Goal: Find specific page/section: Find specific page/section

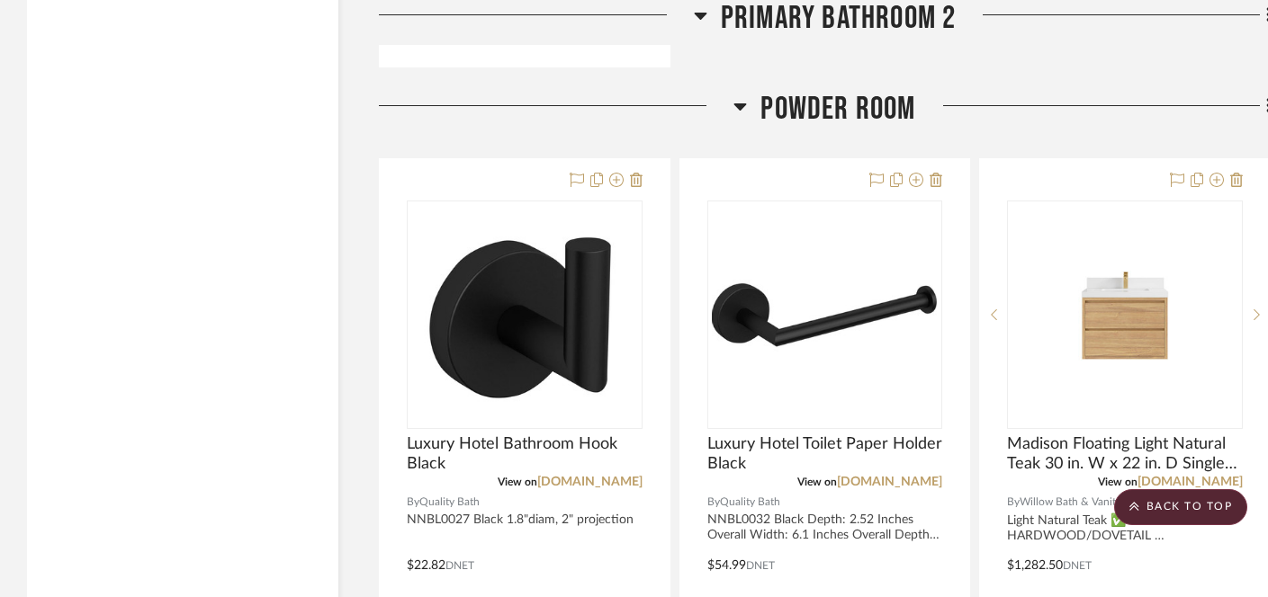
scroll to position [7204, 0]
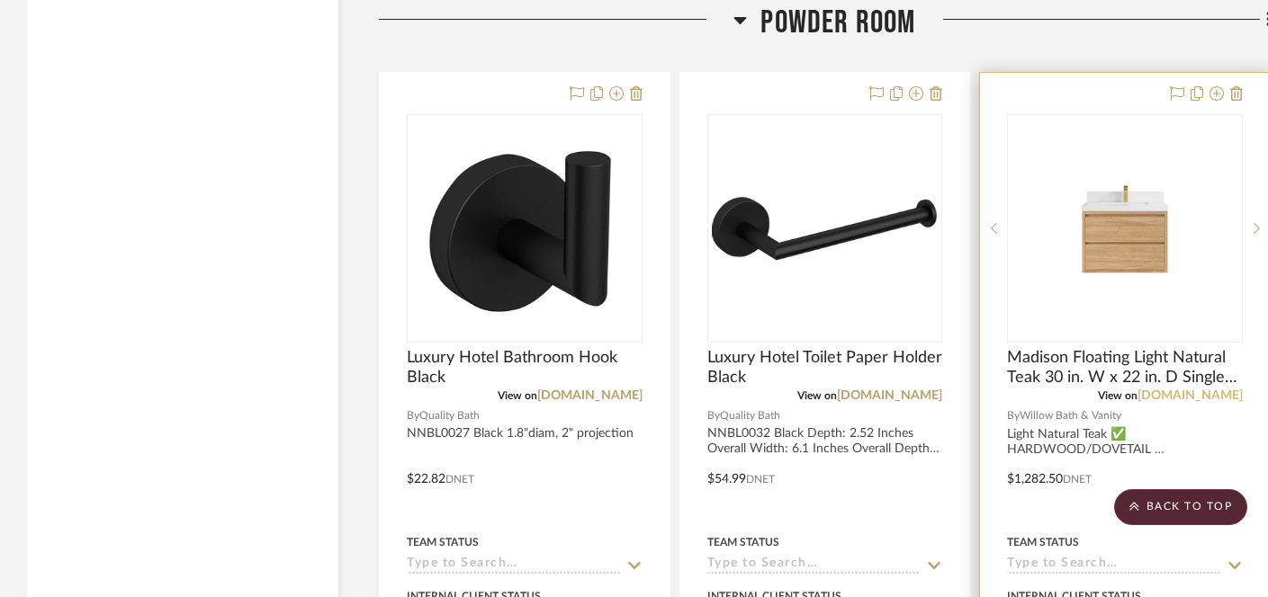
click at [1143, 393] on link "[DOMAIN_NAME]" at bounding box center [1189, 396] width 105 height 13
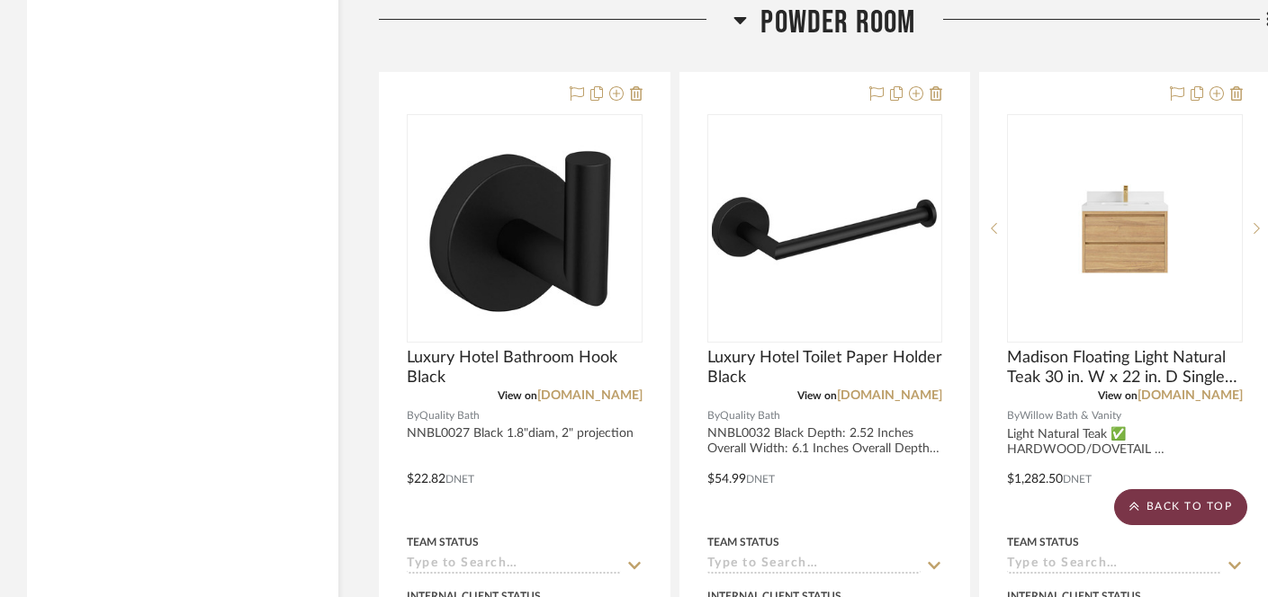
click at [1184, 500] on scroll-to-top-button "BACK TO TOP" at bounding box center [1180, 508] width 133 height 36
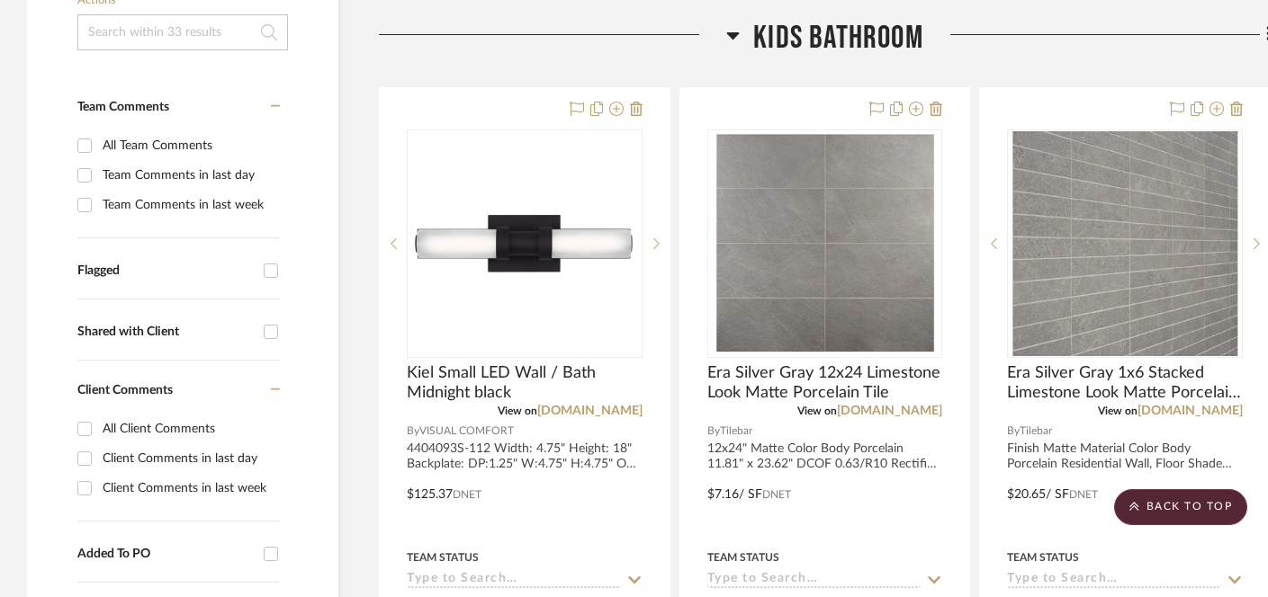
scroll to position [0, 0]
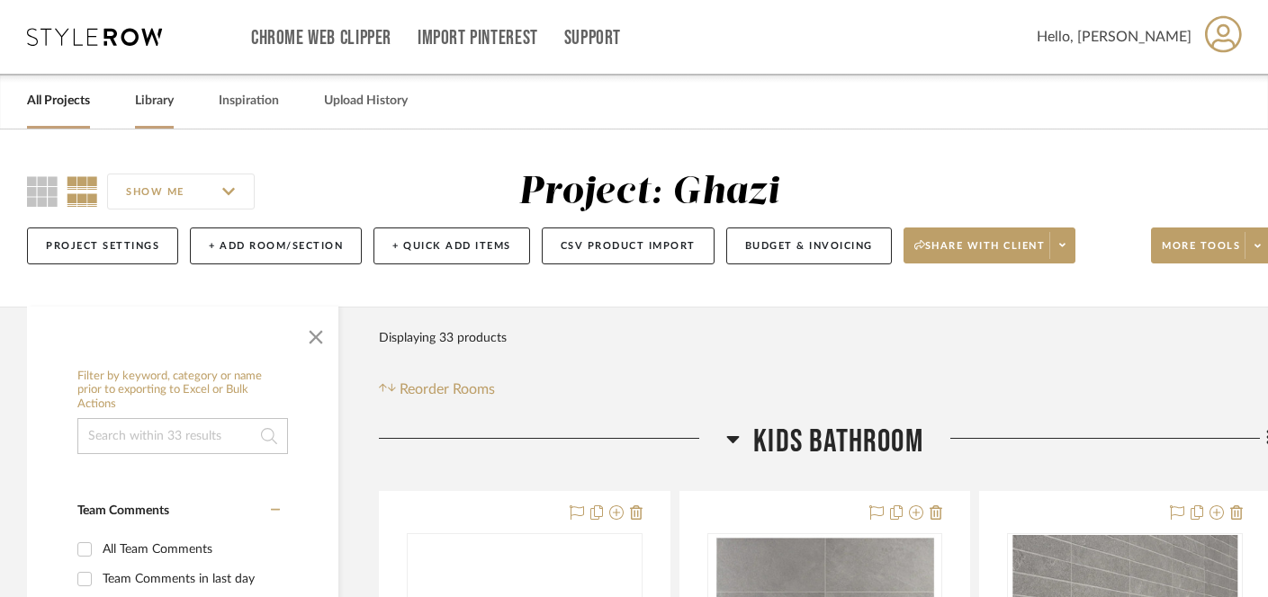
click at [157, 96] on link "Library" at bounding box center [154, 101] width 39 height 24
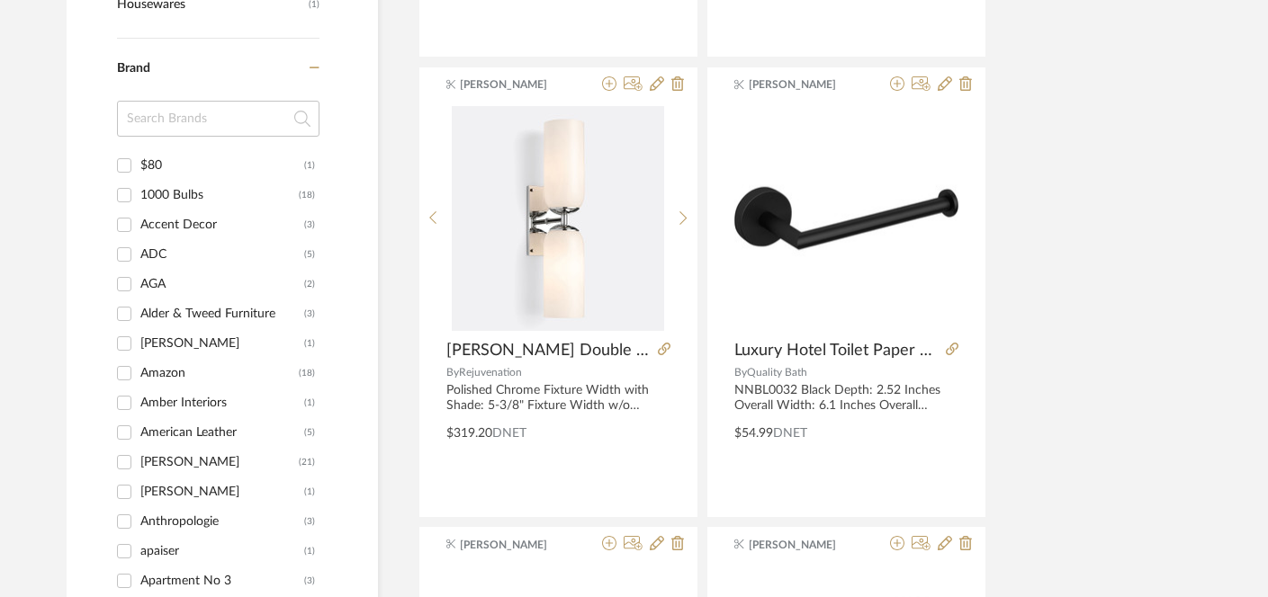
scroll to position [1646, 0]
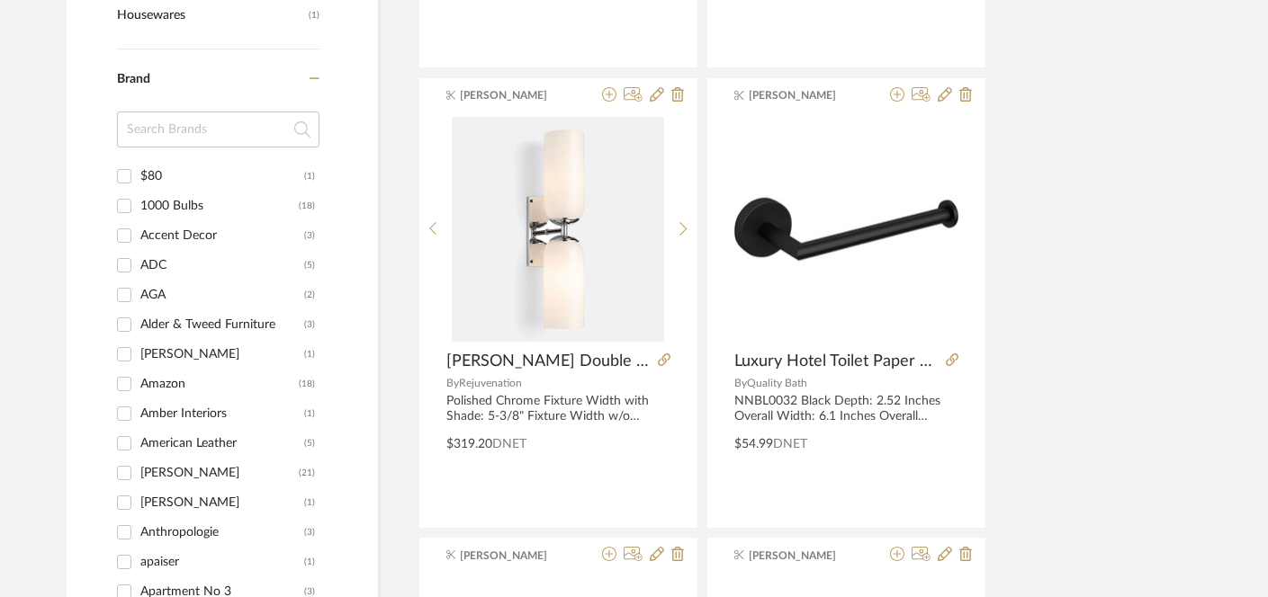
click at [142, 137] on input at bounding box center [218, 130] width 202 height 36
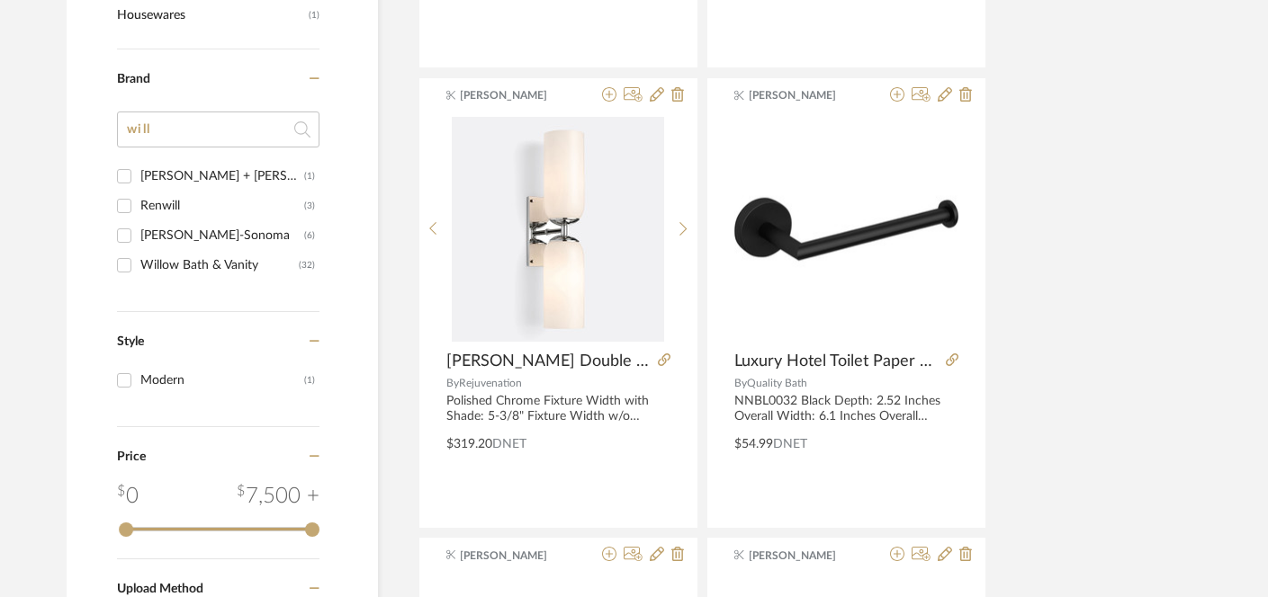
type input "will"
click at [128, 269] on input "Willow Bath & Vanity (32)" at bounding box center [124, 265] width 29 height 29
checkbox input "true"
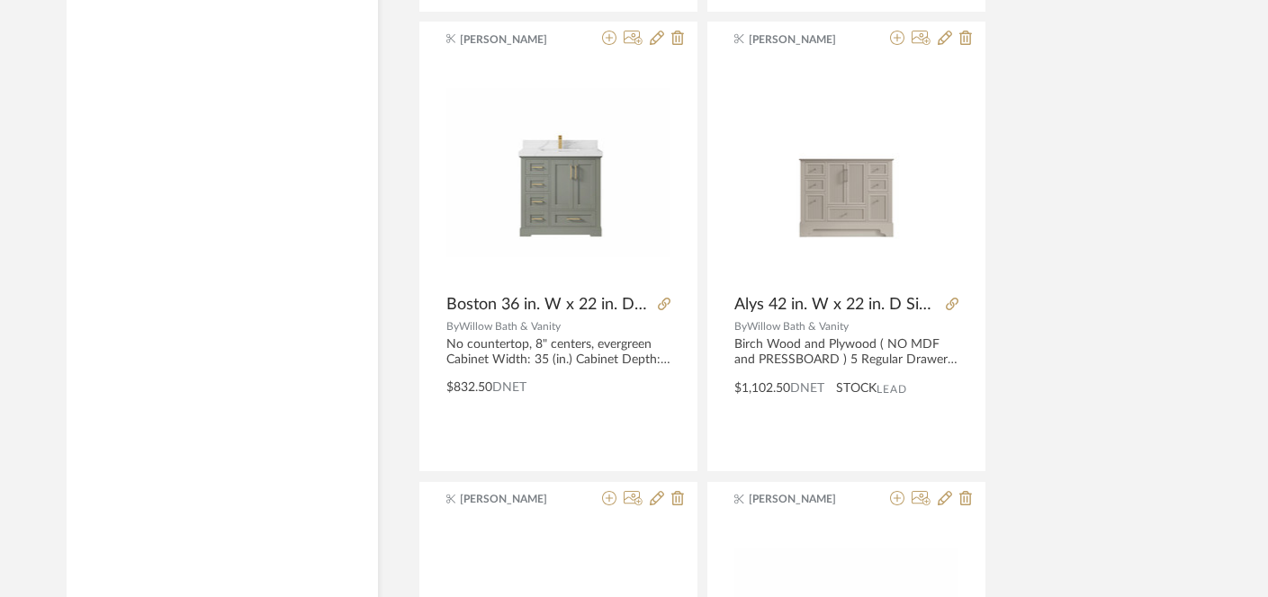
scroll to position [4429, 0]
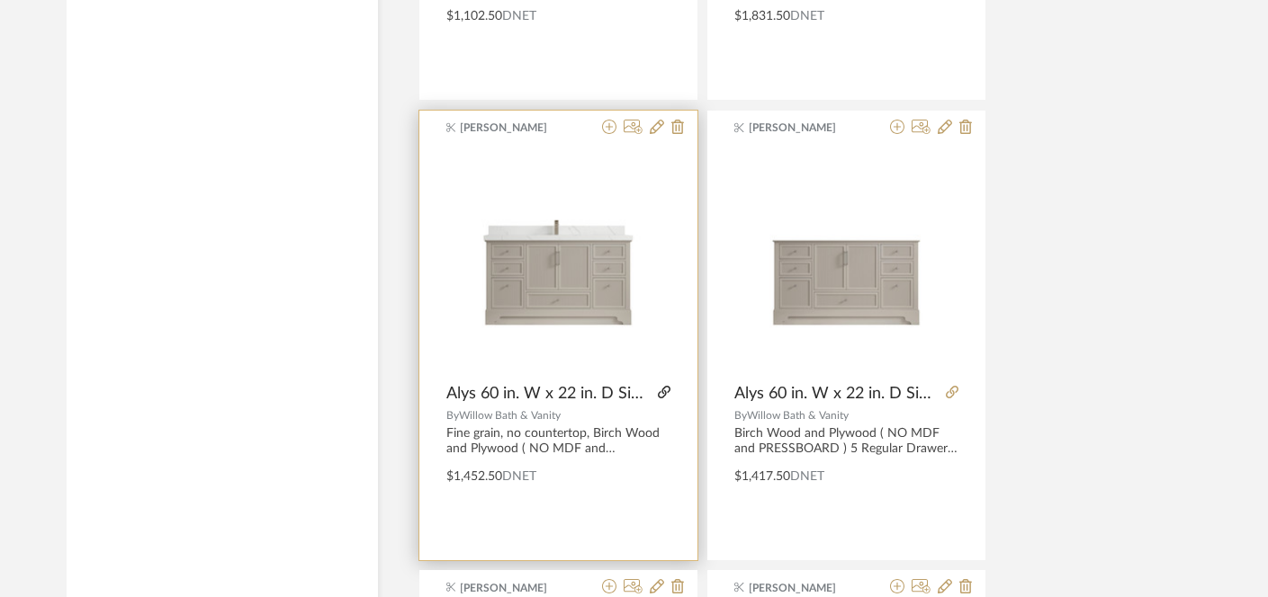
click at [664, 395] on icon at bounding box center [664, 392] width 13 height 13
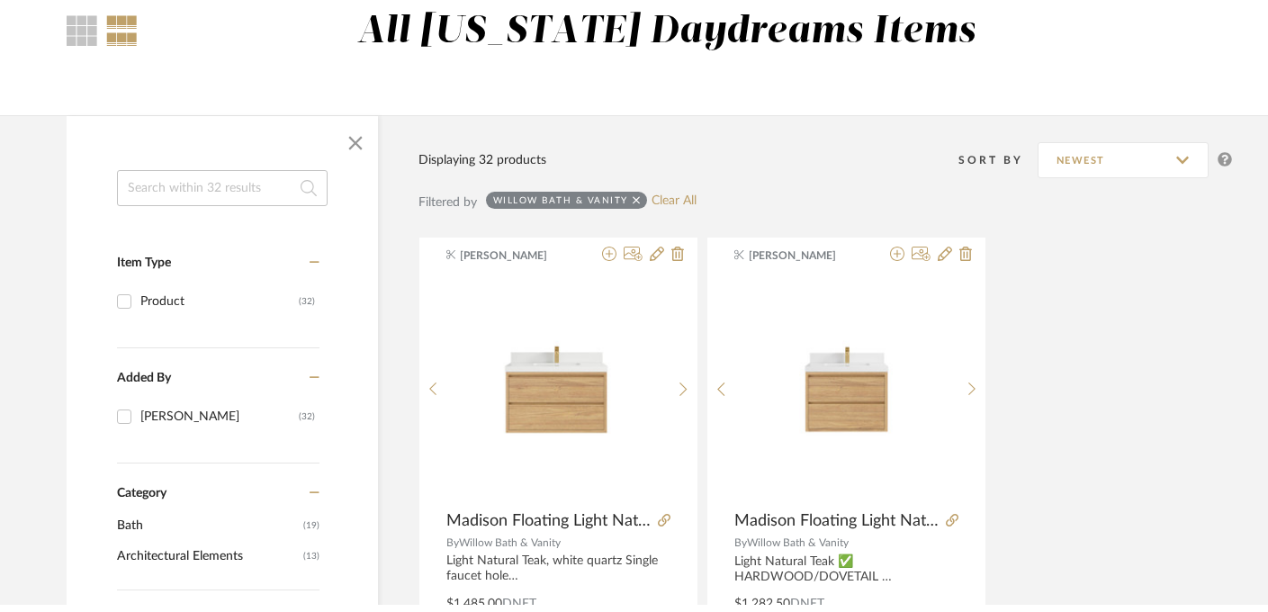
scroll to position [0, 0]
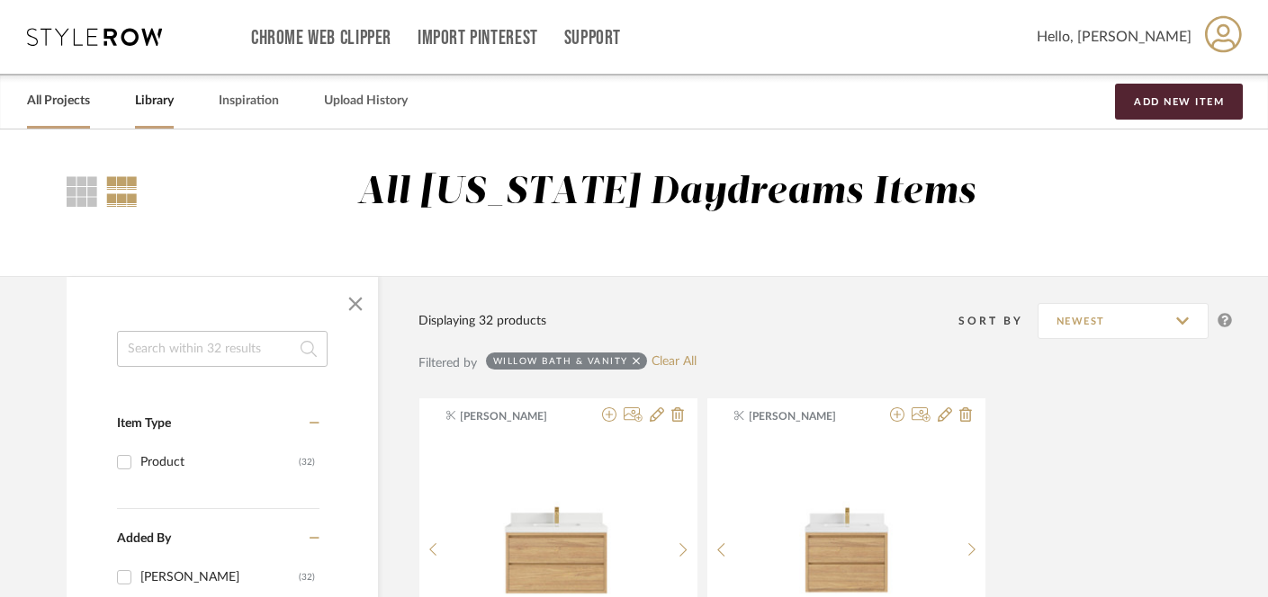
click at [73, 106] on link "All Projects" at bounding box center [58, 101] width 63 height 24
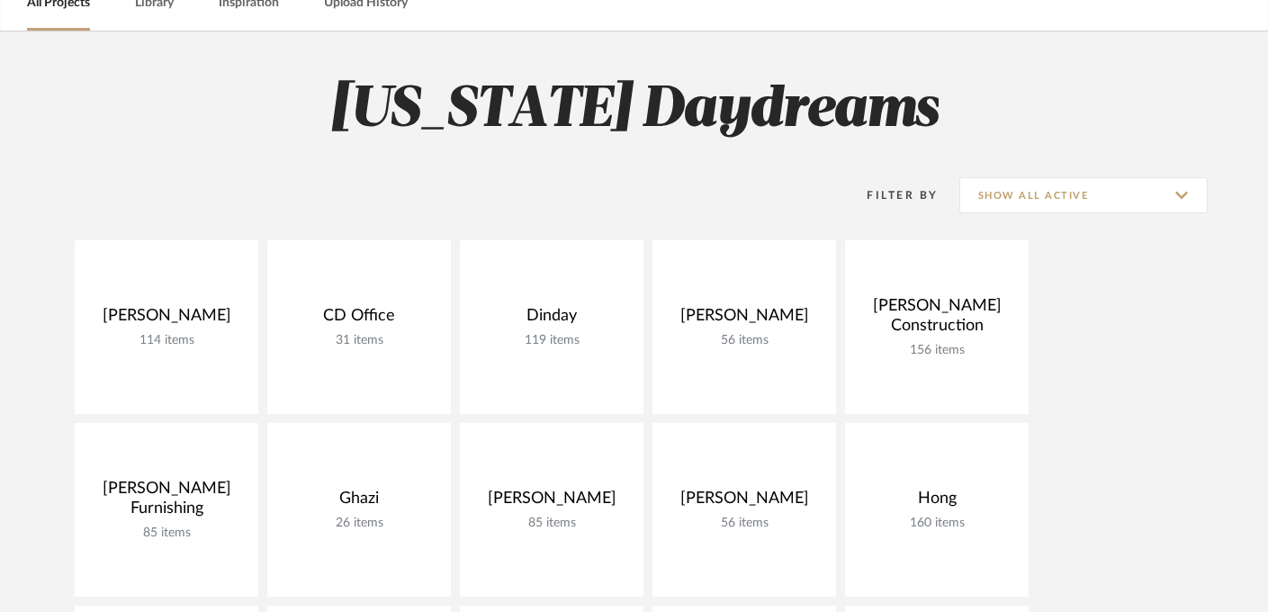
scroll to position [157, 0]
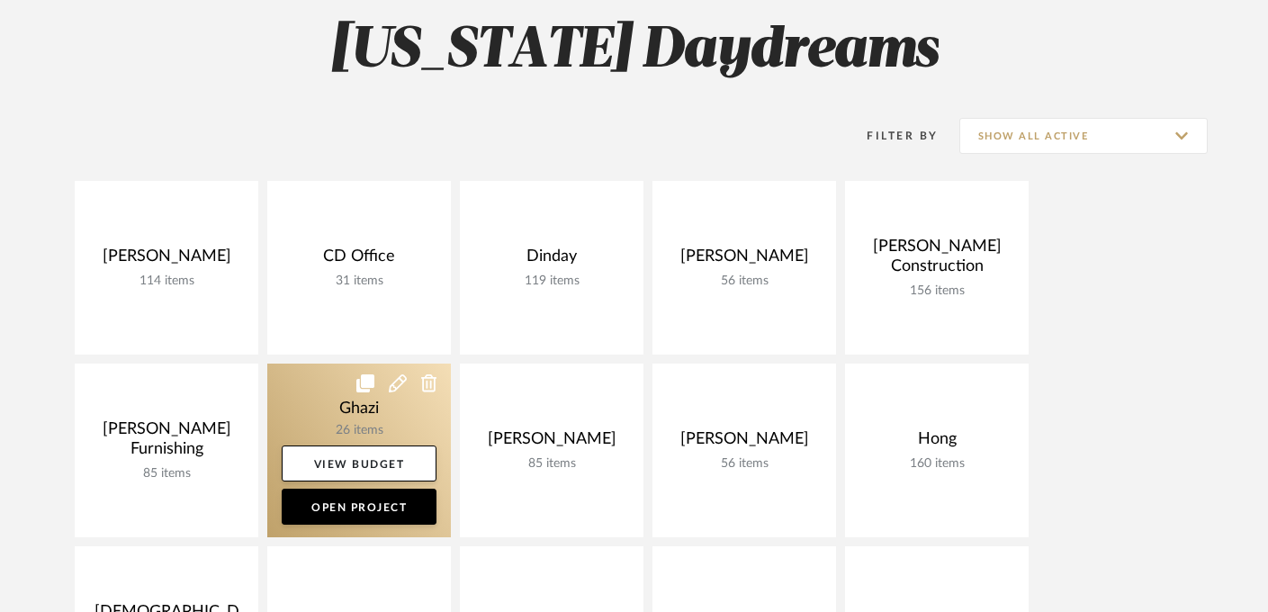
click at [355, 414] on link at bounding box center [359, 451] width 184 height 174
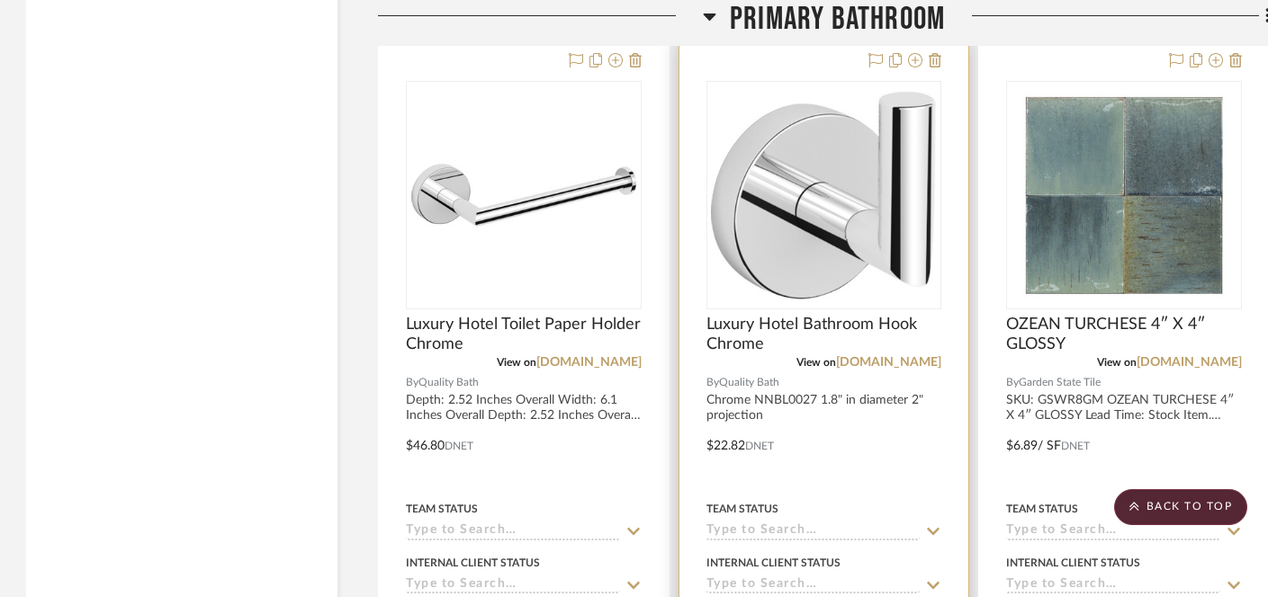
scroll to position [4637, 1]
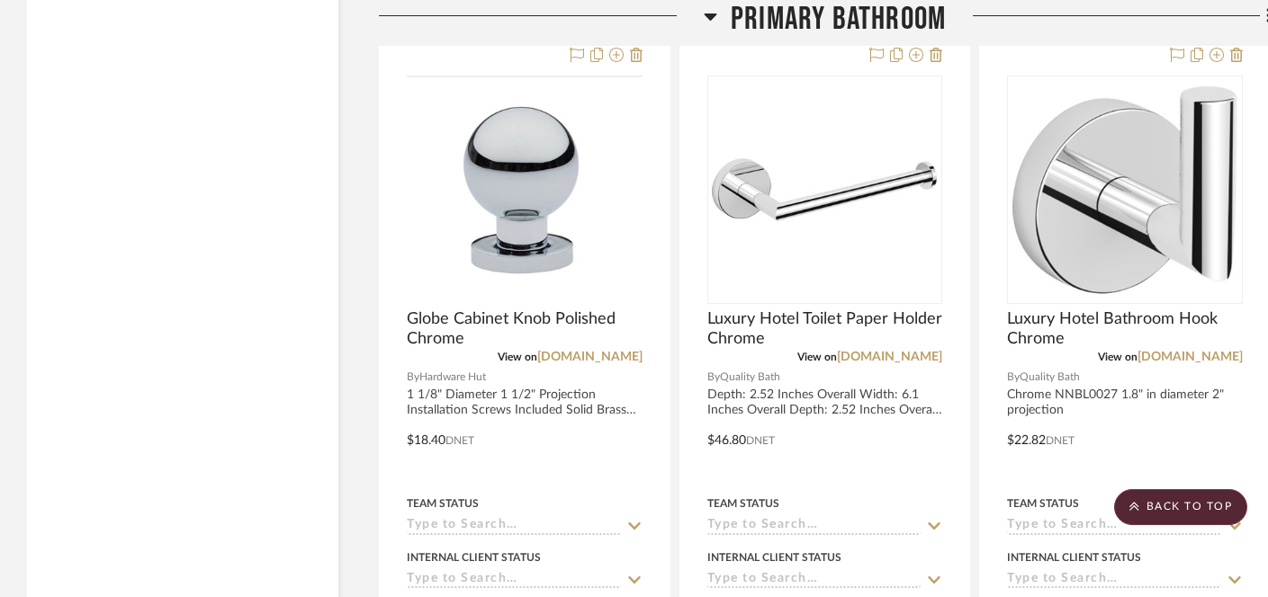
scroll to position [4586, 0]
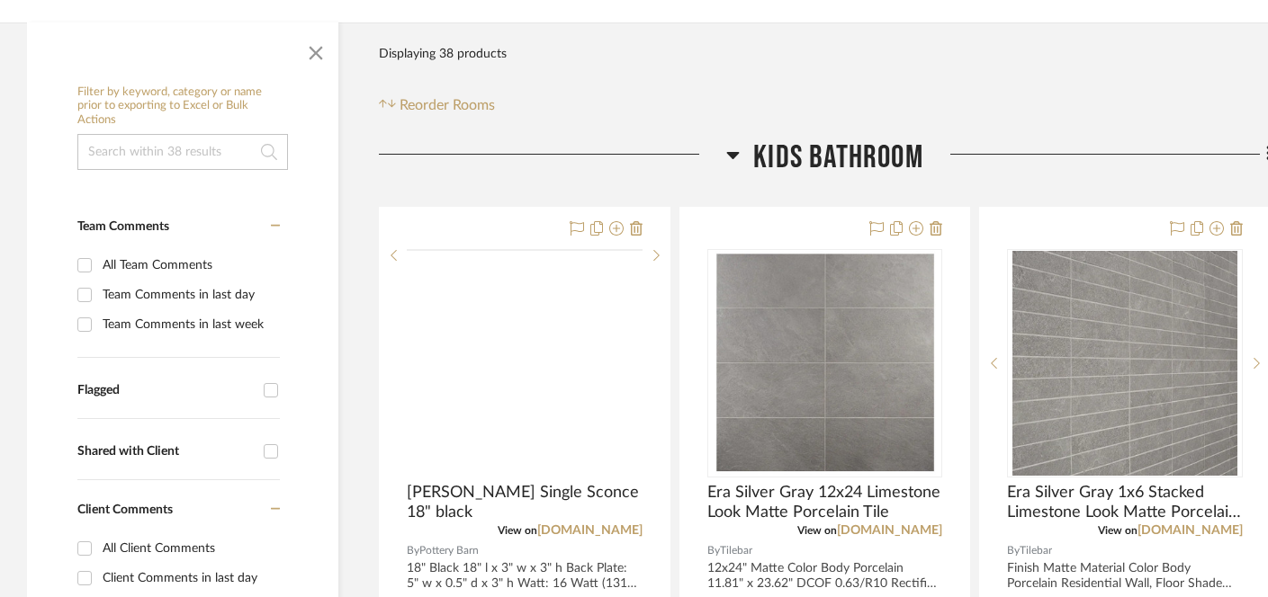
scroll to position [409, 0]
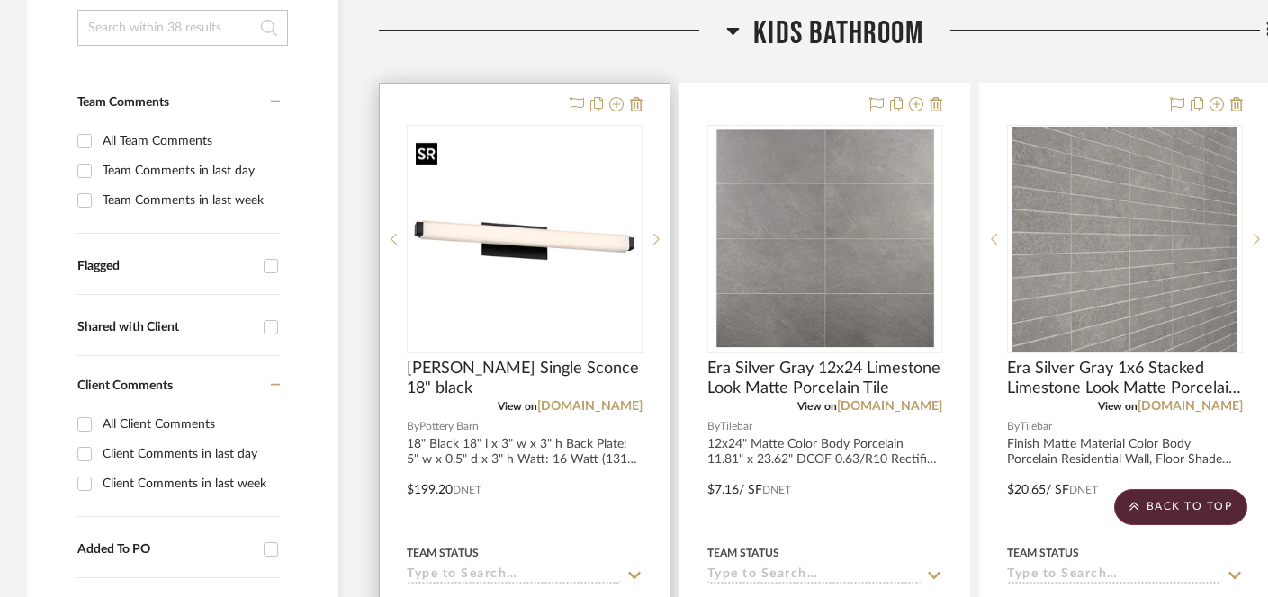
click at [562, 242] on img "0" at bounding box center [525, 239] width 232 height 209
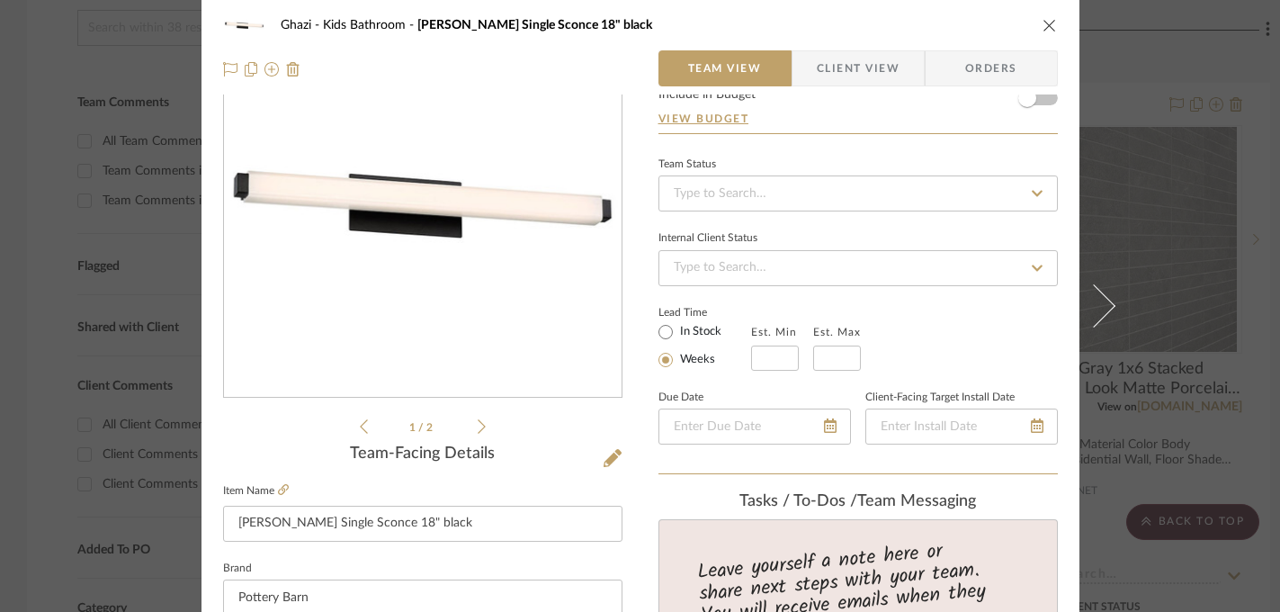
scroll to position [0, 0]
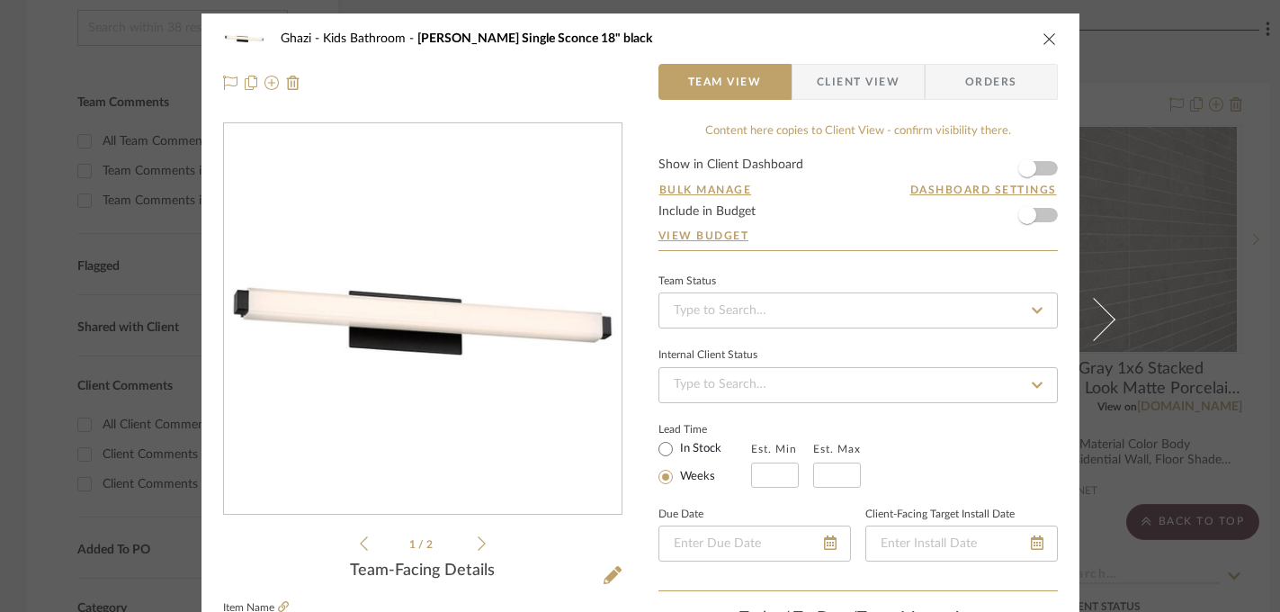
click at [1153, 147] on div "Ghazi Kids Bathroom Holten Single Sconce 18" black Team View Client View Orders…" at bounding box center [640, 306] width 1280 height 612
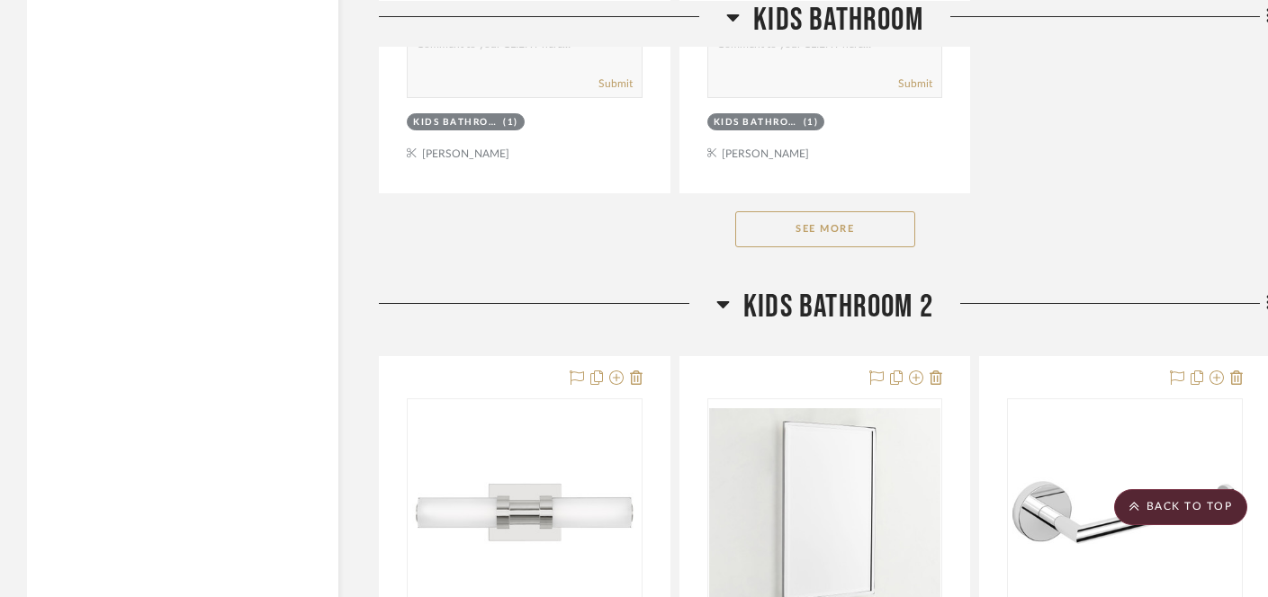
scroll to position [2897, 0]
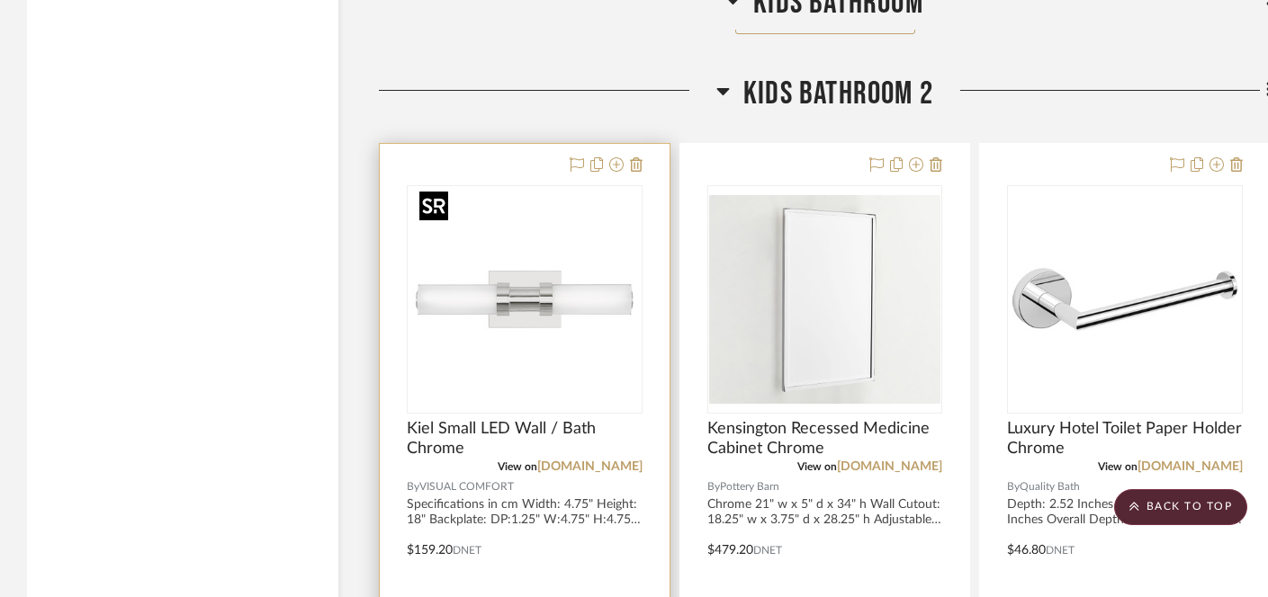
click at [0, 0] on img at bounding box center [0, 0] width 0 height 0
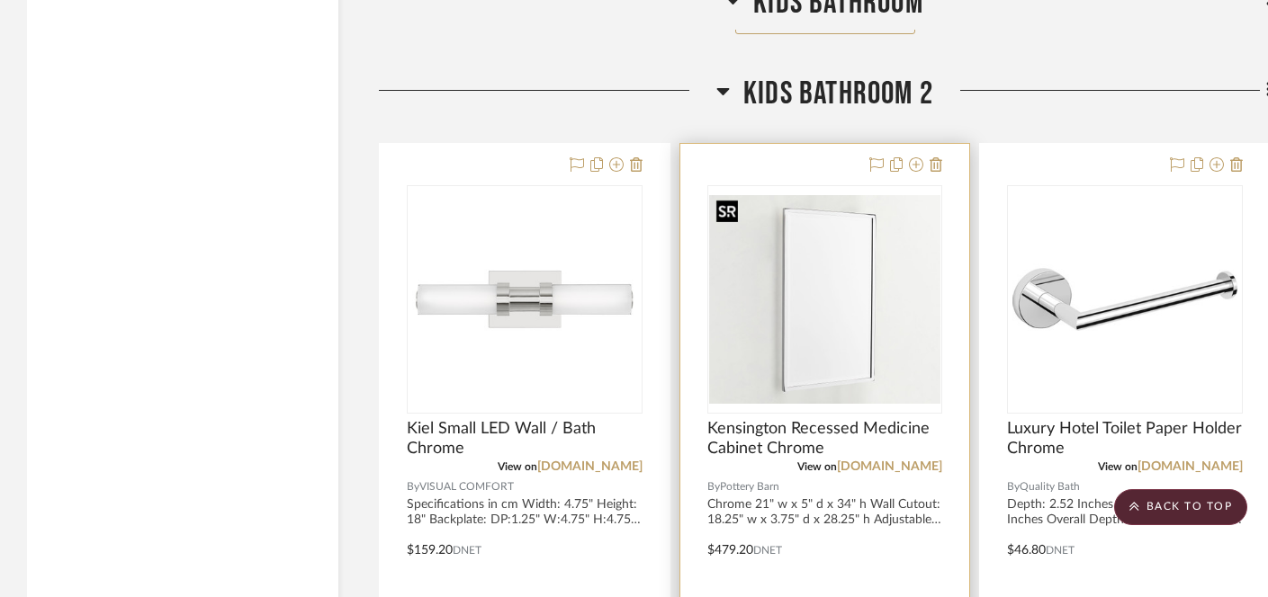
click at [0, 0] on img at bounding box center [0, 0] width 0 height 0
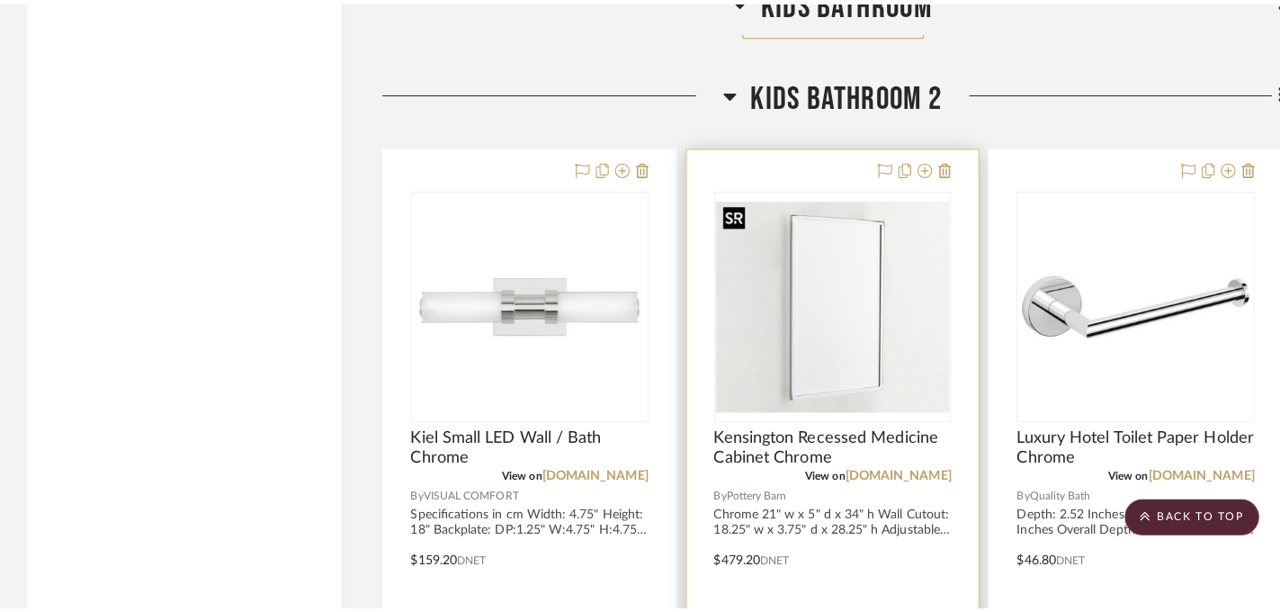
scroll to position [0, 0]
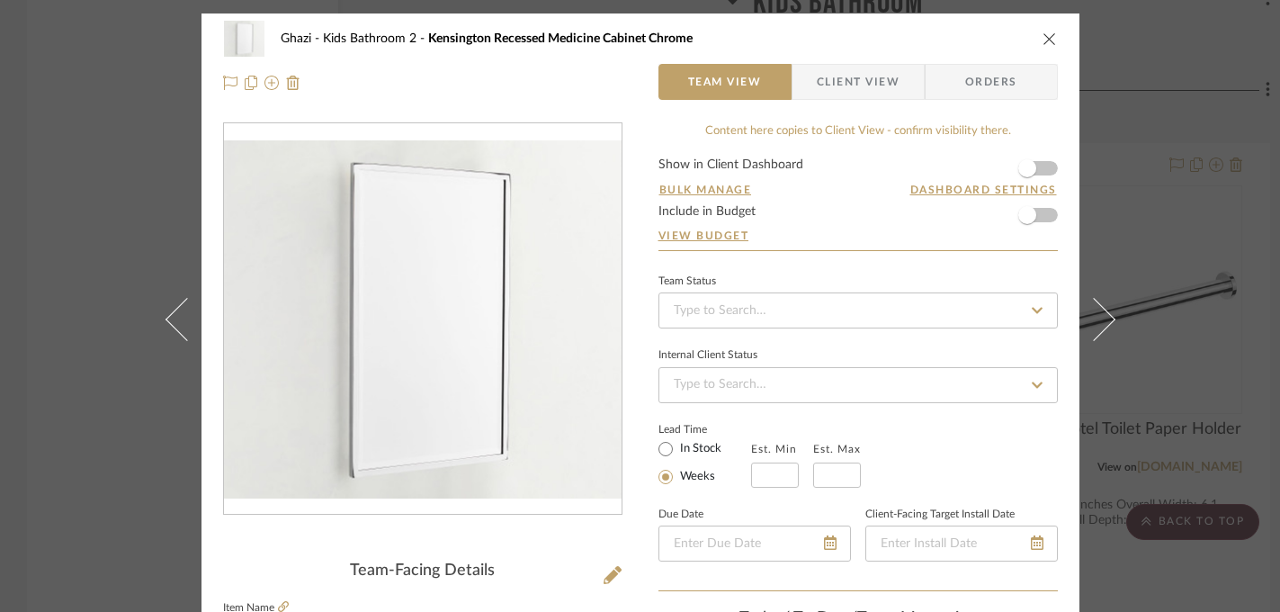
click at [381, 323] on img "0" at bounding box center [423, 319] width 398 height 358
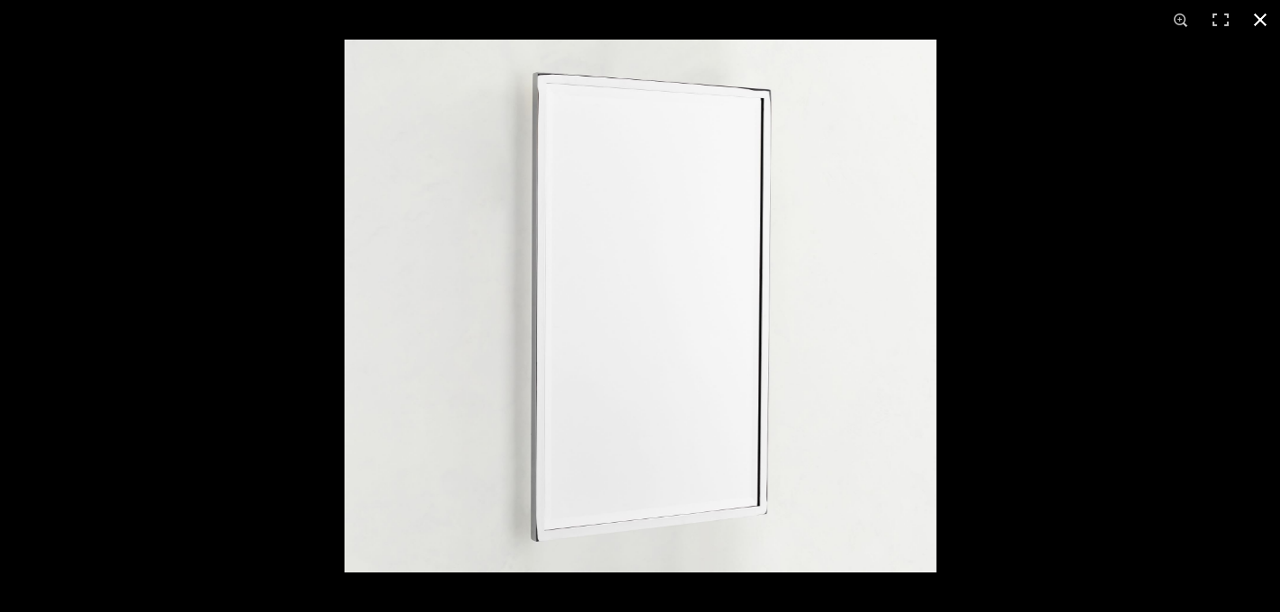
click at [1067, 285] on div at bounding box center [985, 346] width 1280 height 612
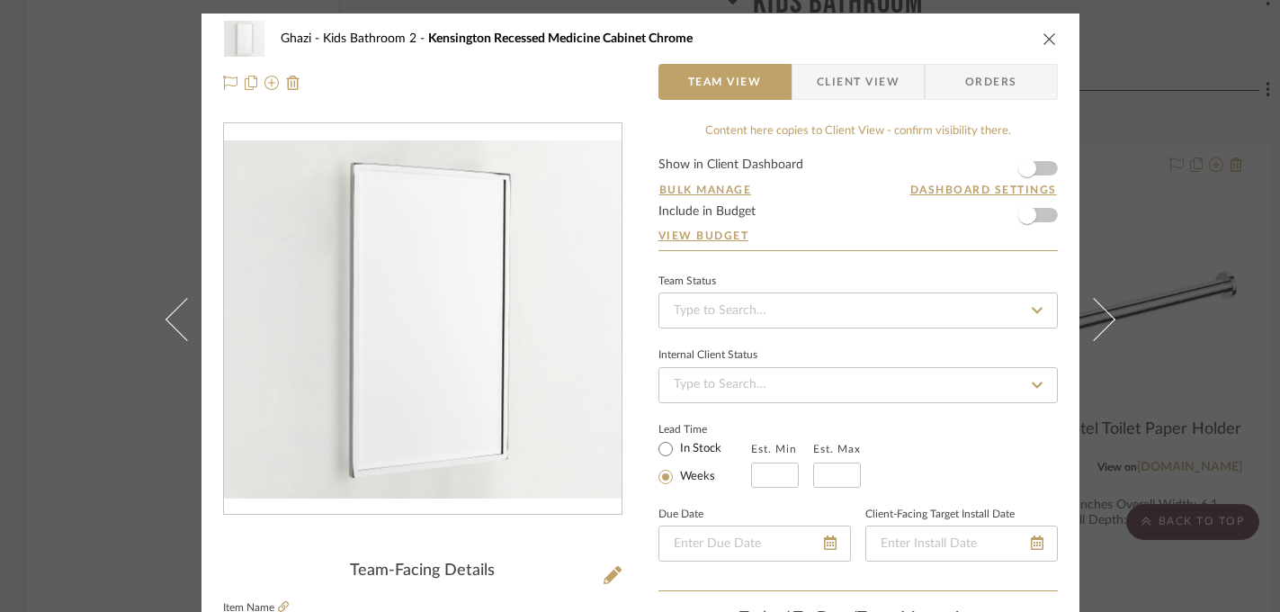
click at [1153, 264] on div "Ghazi Kids Bathroom 2 Kensington Recessed Medicine Cabinet Chrome Team View Cli…" at bounding box center [640, 306] width 1280 height 612
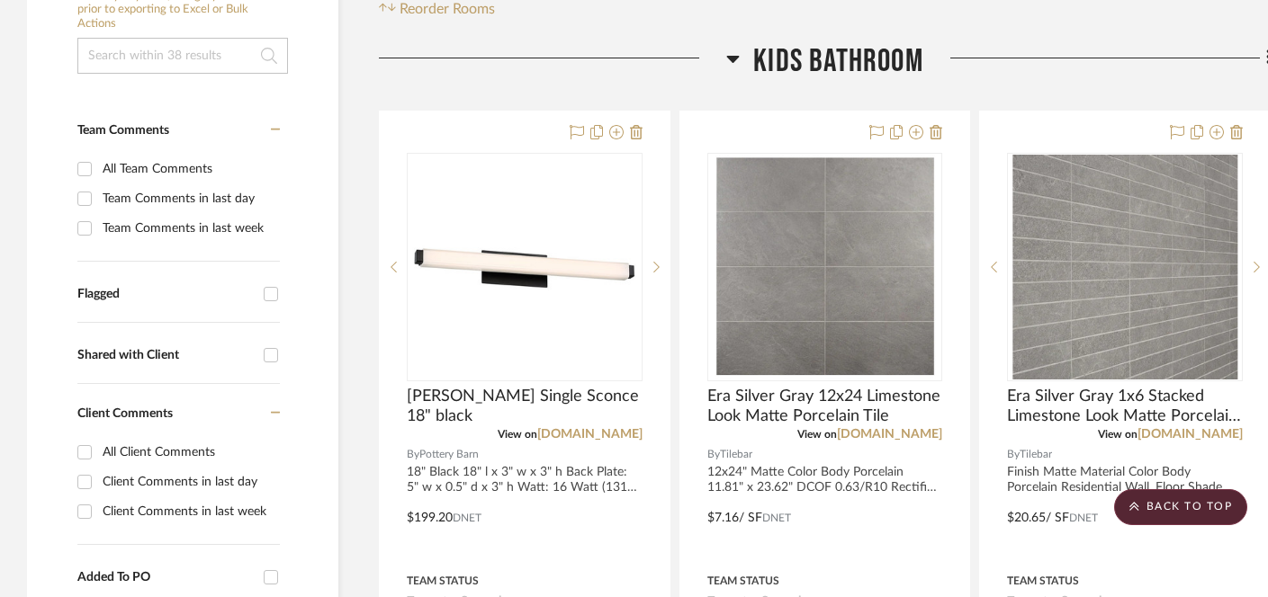
scroll to position [338, 0]
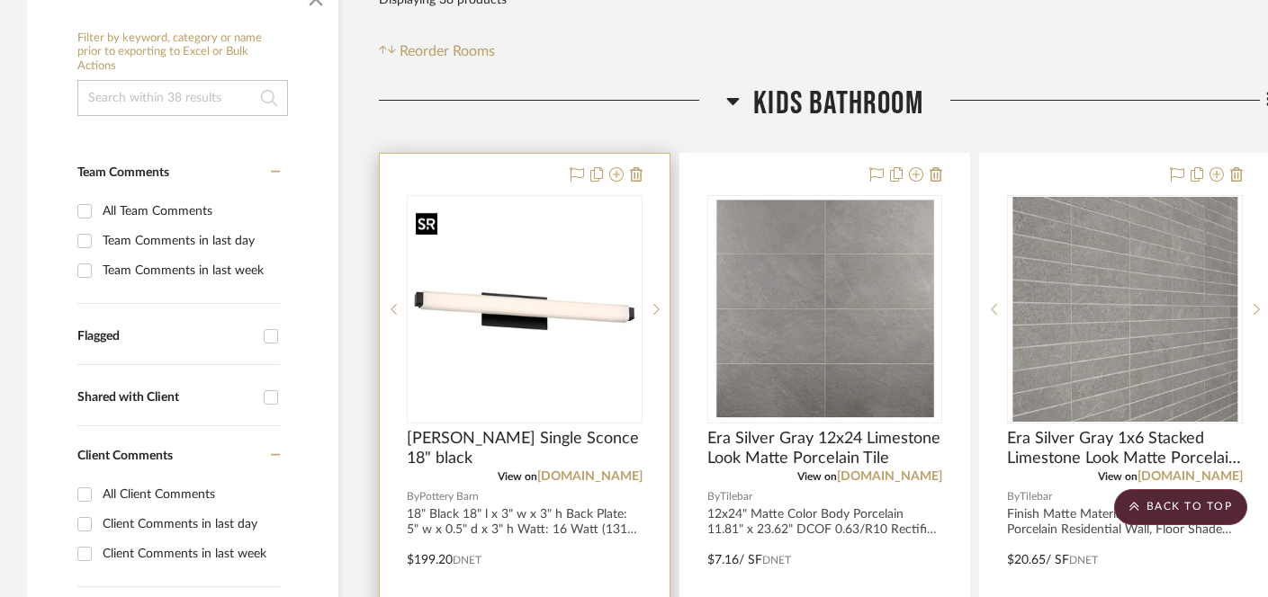
click at [534, 262] on img "0" at bounding box center [525, 309] width 232 height 209
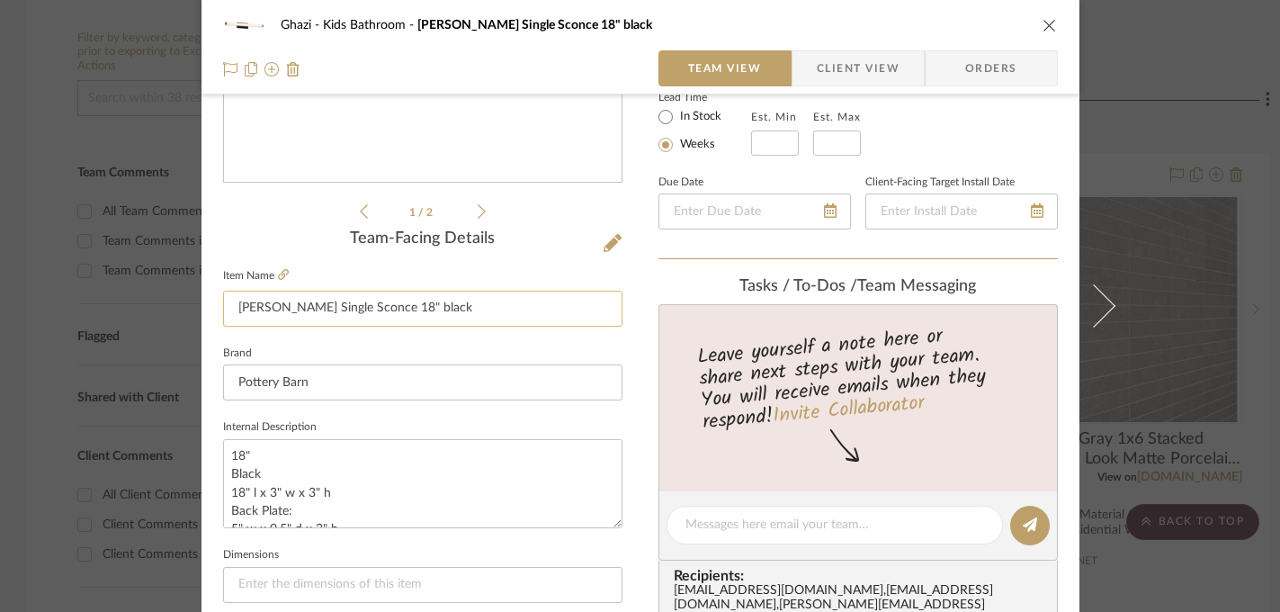
scroll to position [333, 0]
drag, startPoint x: 324, startPoint y: 491, endPoint x: 191, endPoint y: 491, distance: 133.2
click at [191, 491] on mat-dialog-content "Ghazi Kids Bathroom Holten Single Sconce 18" black Team View Client View Orders…" at bounding box center [640, 512] width 979 height 1662
click at [278, 275] on icon at bounding box center [283, 273] width 11 height 11
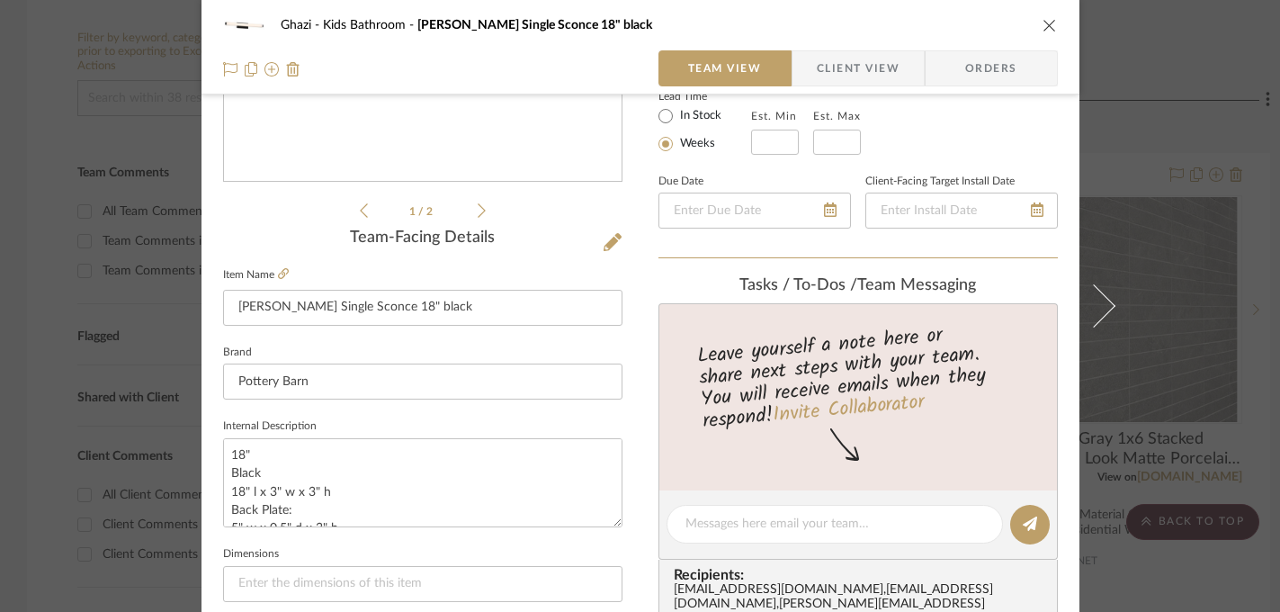
click at [1146, 364] on div "Ghazi Kids Bathroom Holten Single Sconce 18" black Team View Client View Orders…" at bounding box center [640, 306] width 1280 height 612
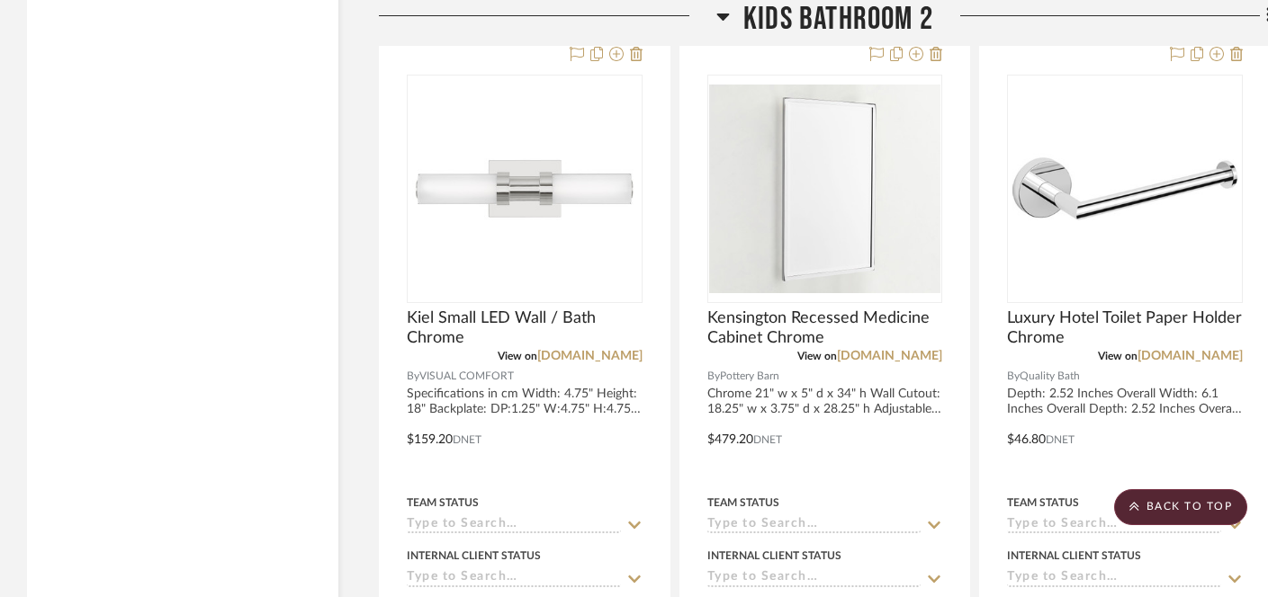
scroll to position [3061, 0]
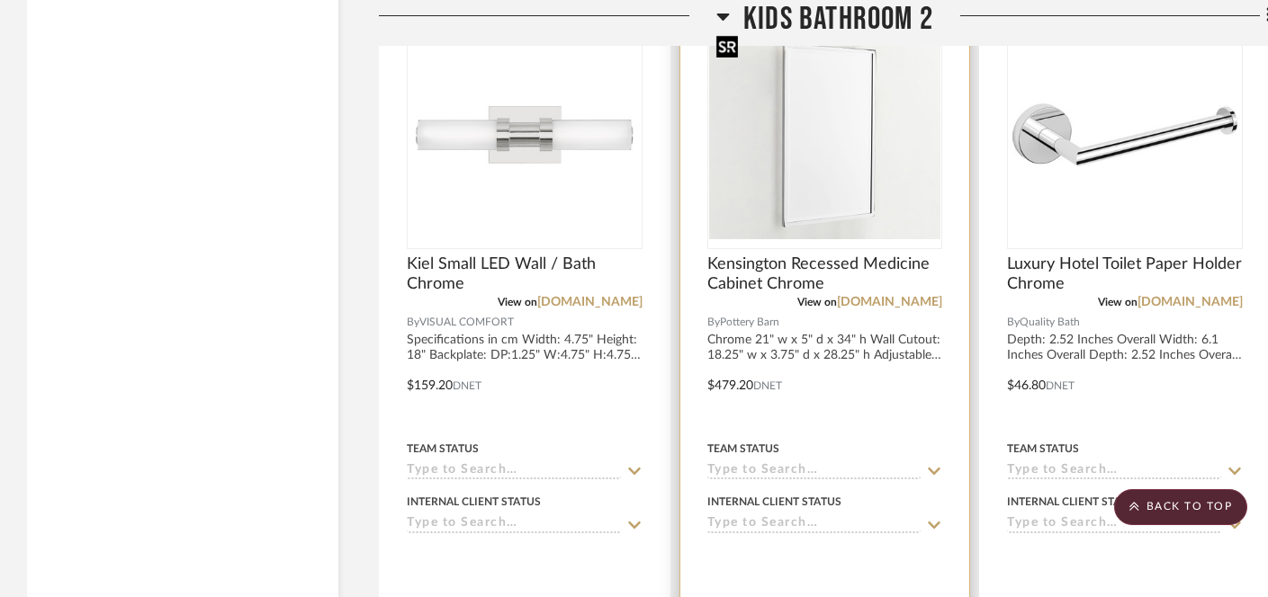
click at [830, 168] on img "0" at bounding box center [825, 135] width 232 height 209
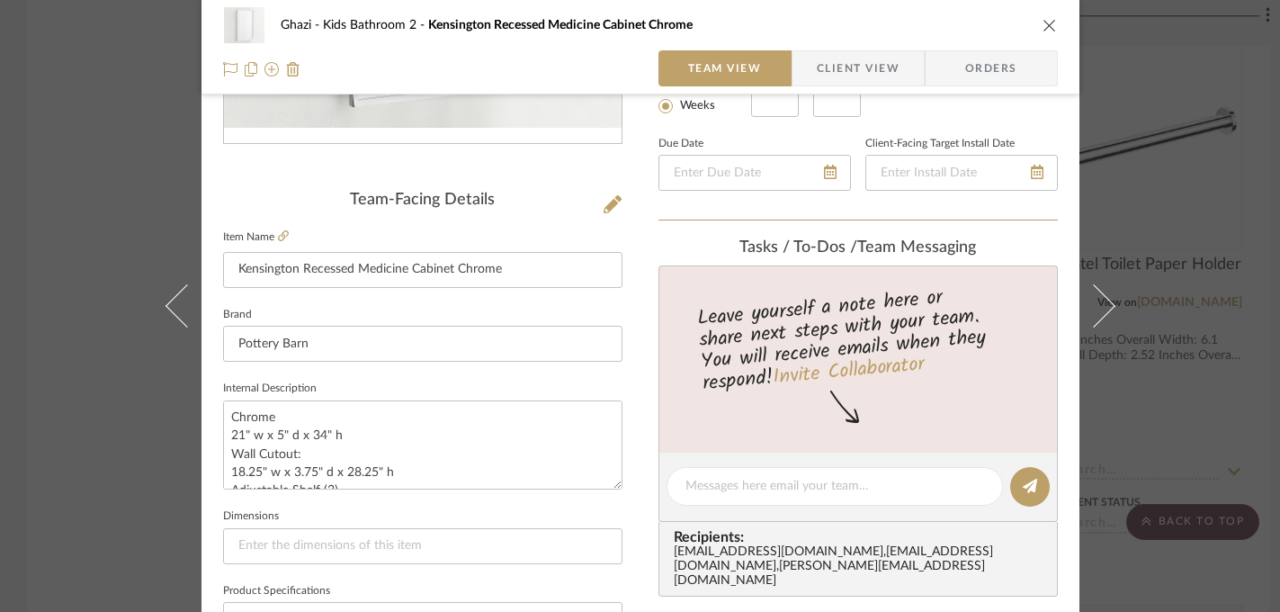
scroll to position [380, 0]
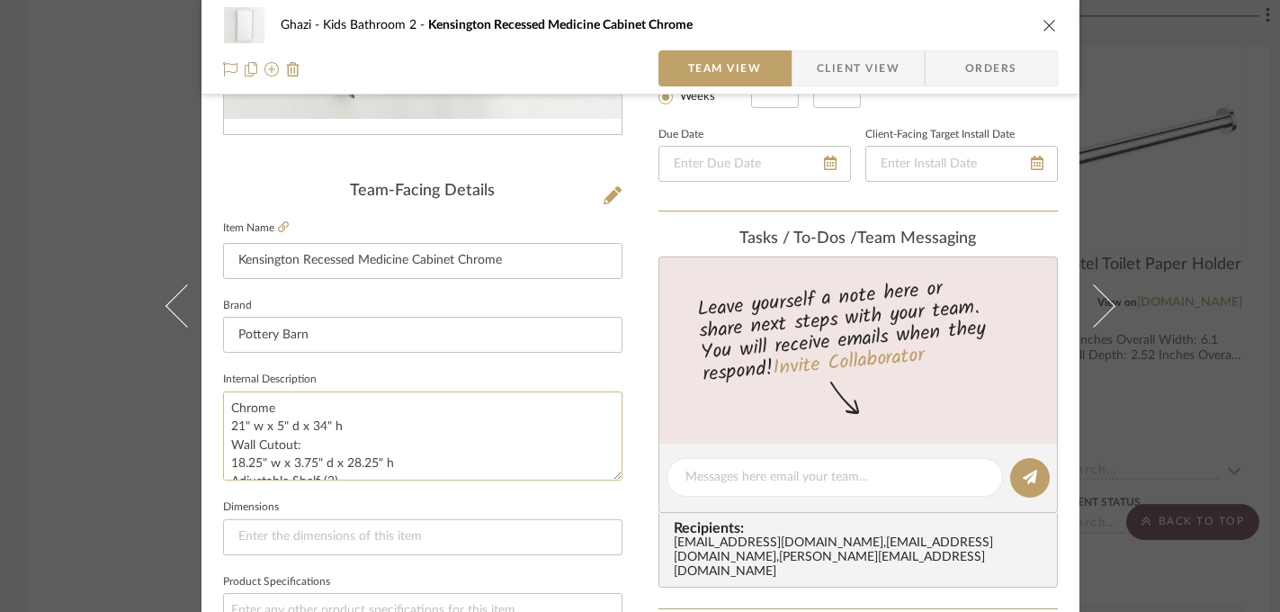
click at [318, 427] on textarea "Chrome 21" w x 5" d x 34" h Wall Cutout: 18.25" w x 3.75" d x 28.25" h Adjustab…" at bounding box center [423, 435] width 400 height 89
click at [83, 443] on div "Ghazi Kids Bathroom 2 Kensington Recessed Medicine Cabinet Chrome Team View Cli…" at bounding box center [640, 306] width 1280 height 612
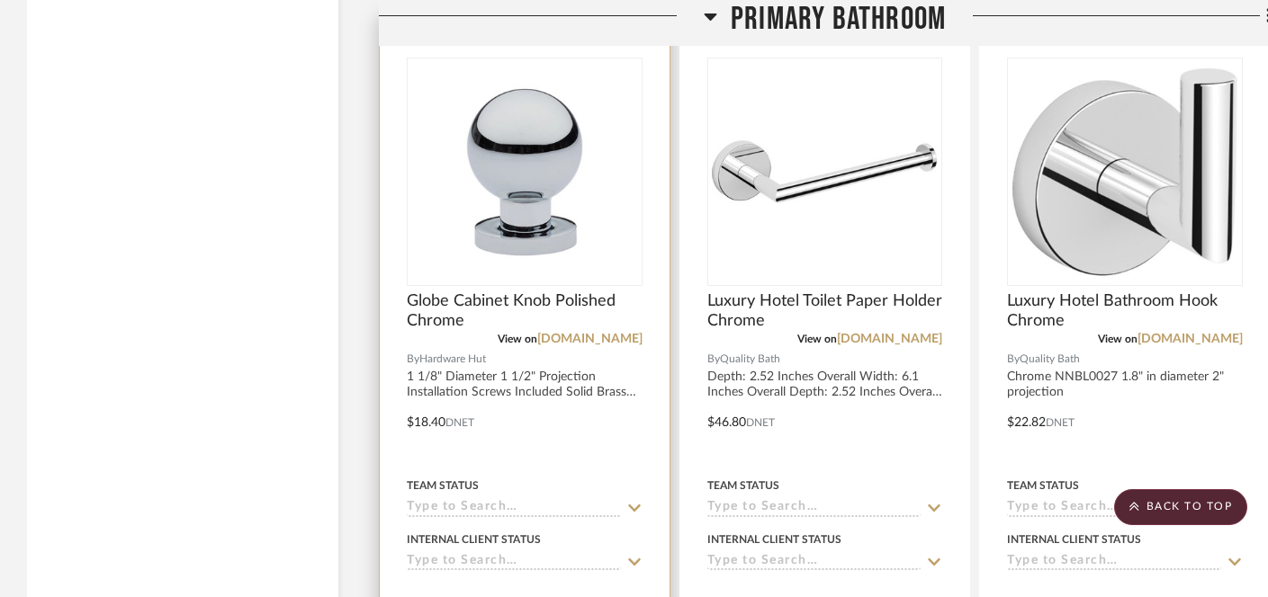
scroll to position [4721, 0]
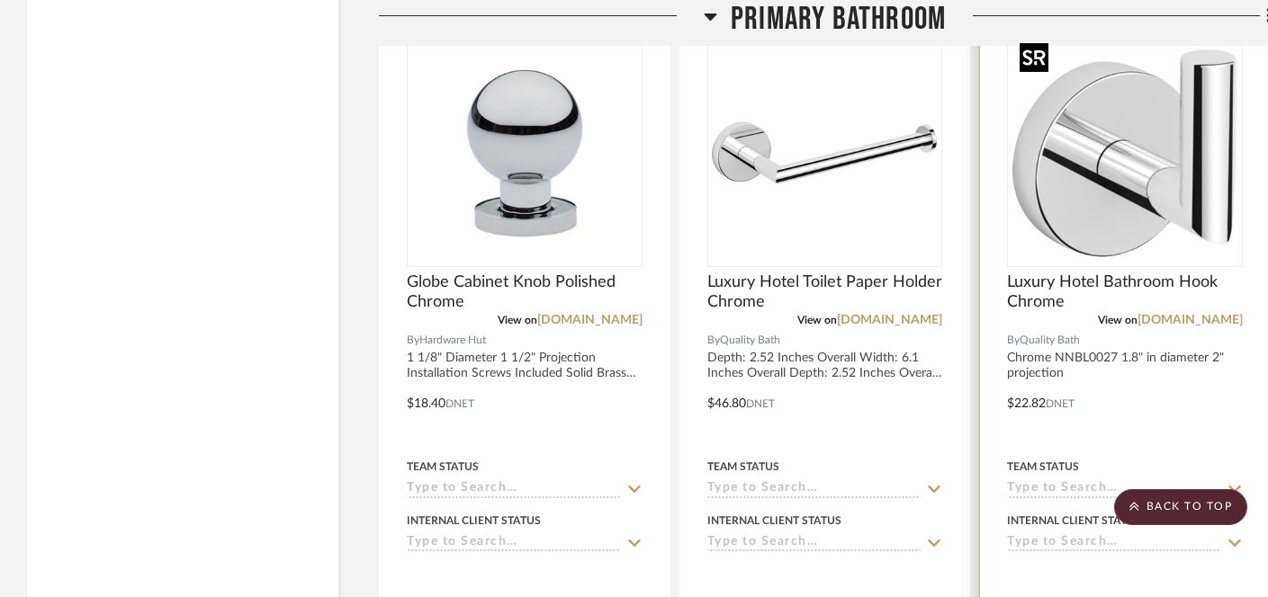
click at [0, 0] on img at bounding box center [0, 0] width 0 height 0
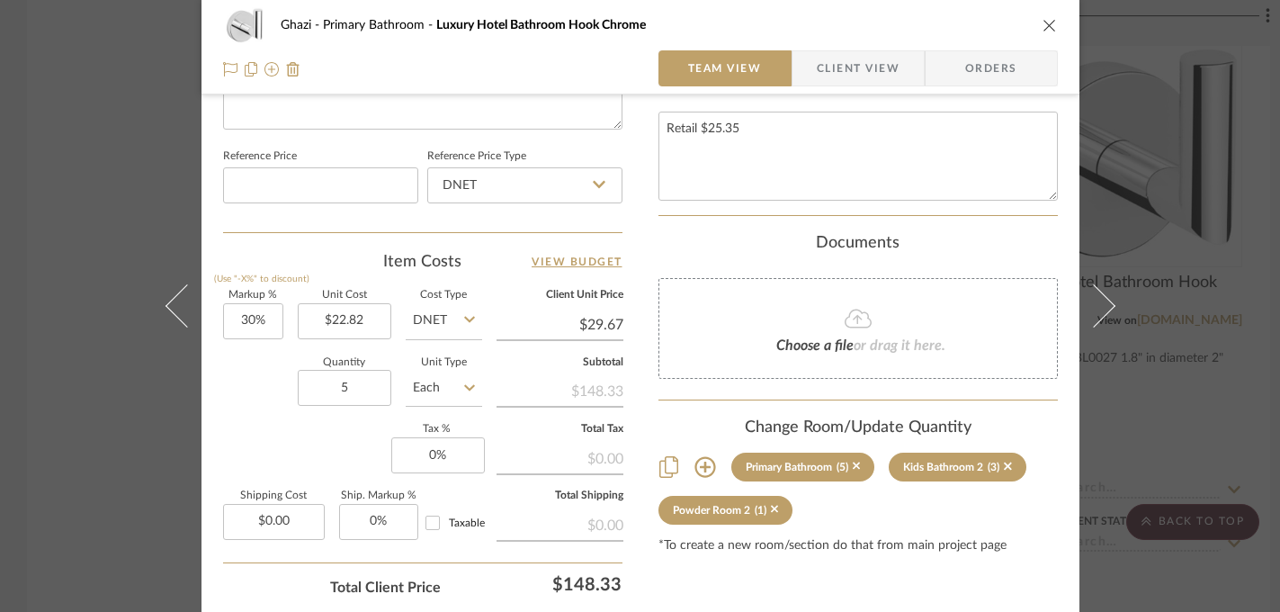
scroll to position [936, 0]
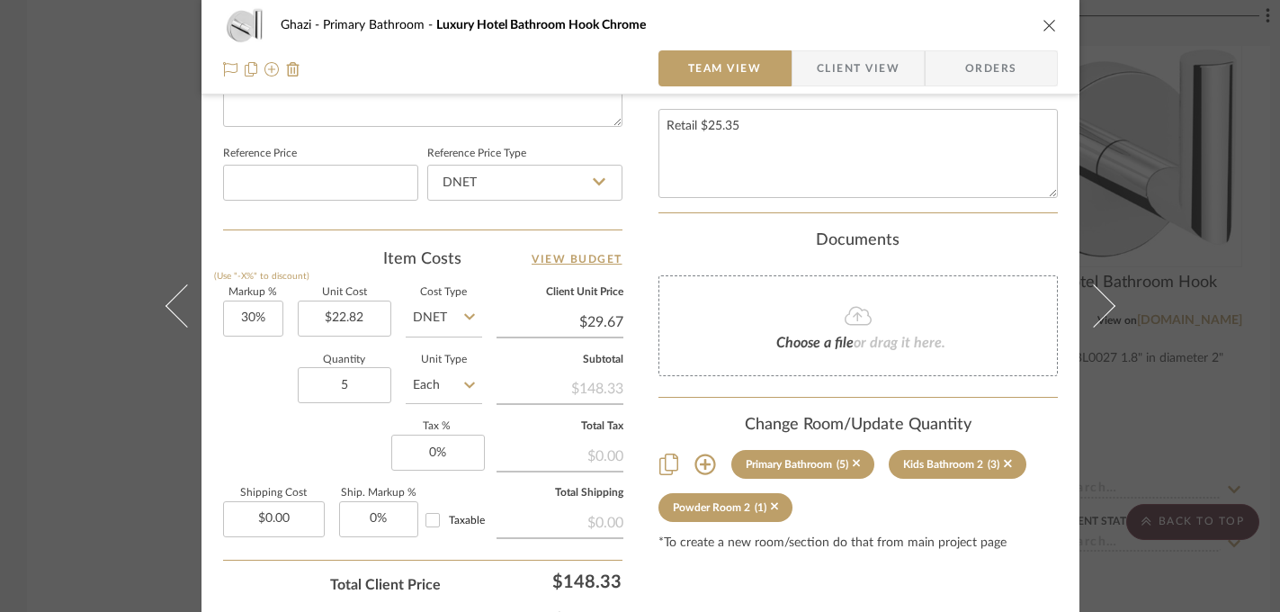
click at [134, 423] on div "Ghazi Primary Bathroom Luxury Hotel Bathroom Hook Chrome Team View Client View …" at bounding box center [640, 306] width 1280 height 612
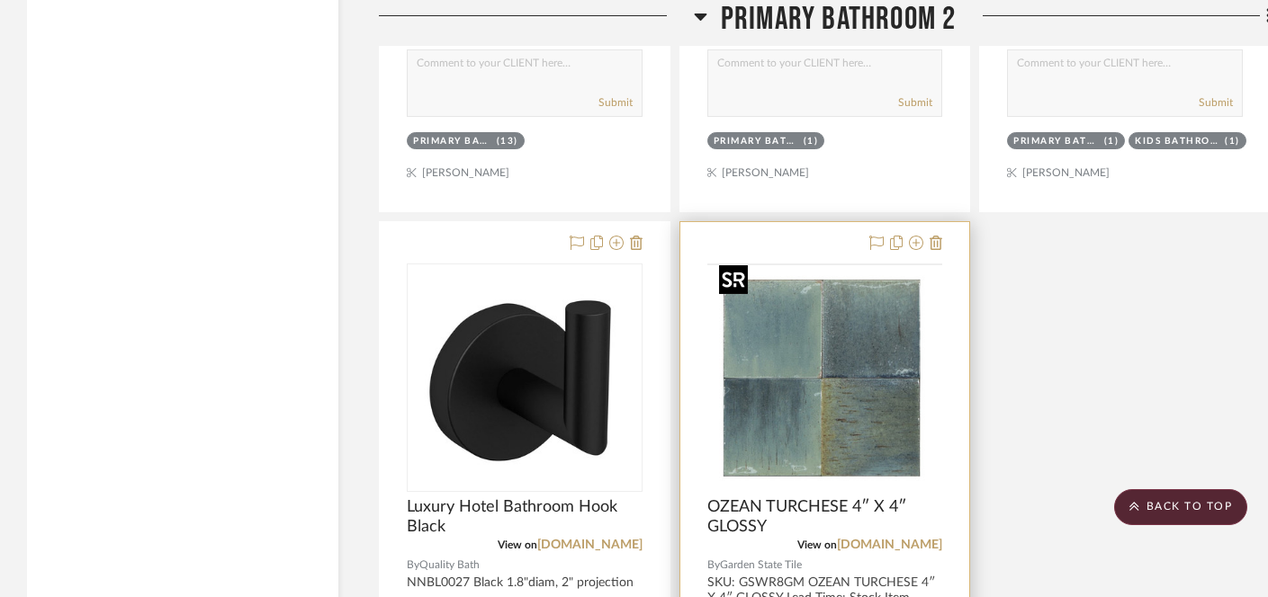
scroll to position [7003, 0]
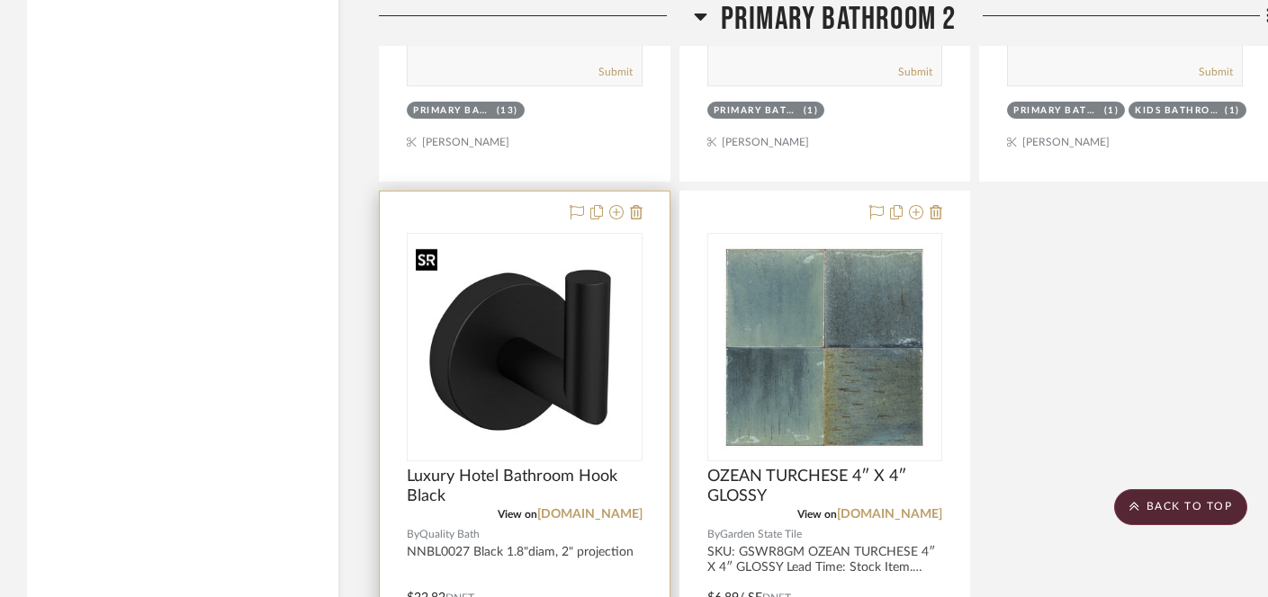
click at [0, 0] on img at bounding box center [0, 0] width 0 height 0
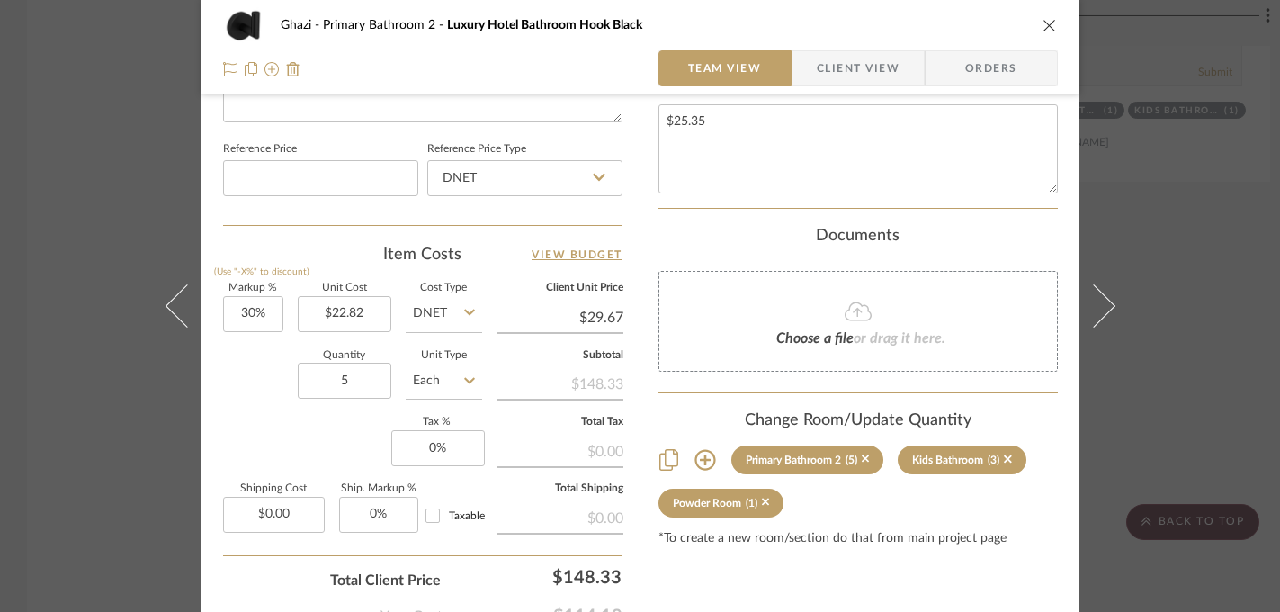
scroll to position [1060, 0]
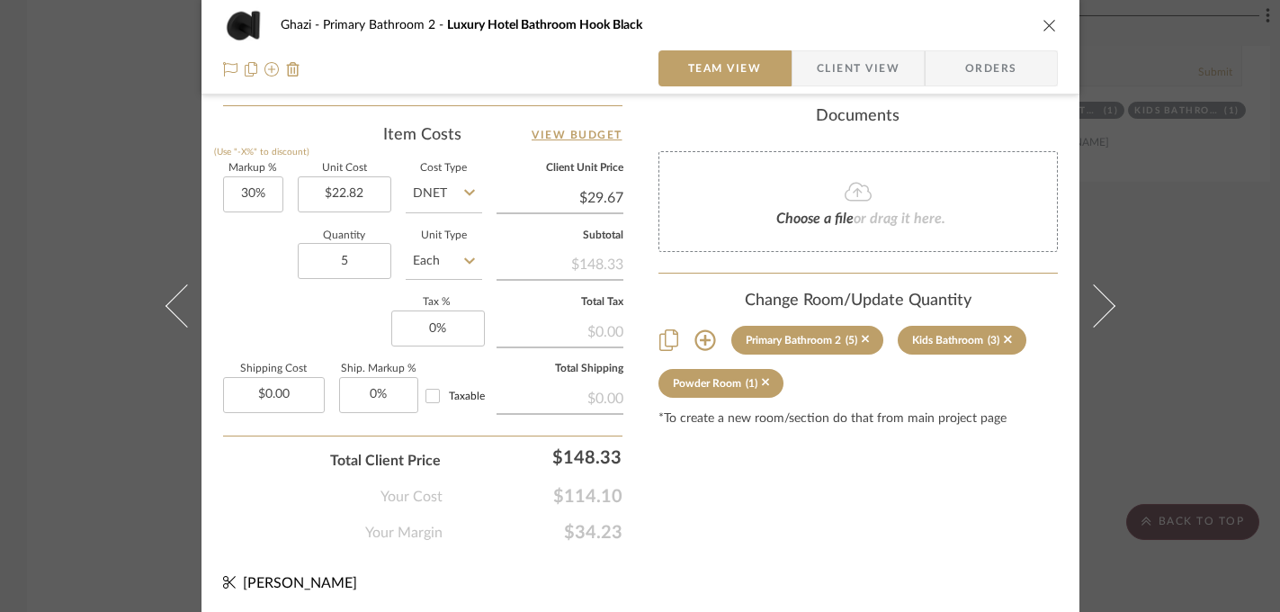
click at [100, 444] on div "Ghazi Primary Bathroom 2 Luxury Hotel Bathroom Hook Black Team View Client View…" at bounding box center [640, 306] width 1280 height 612
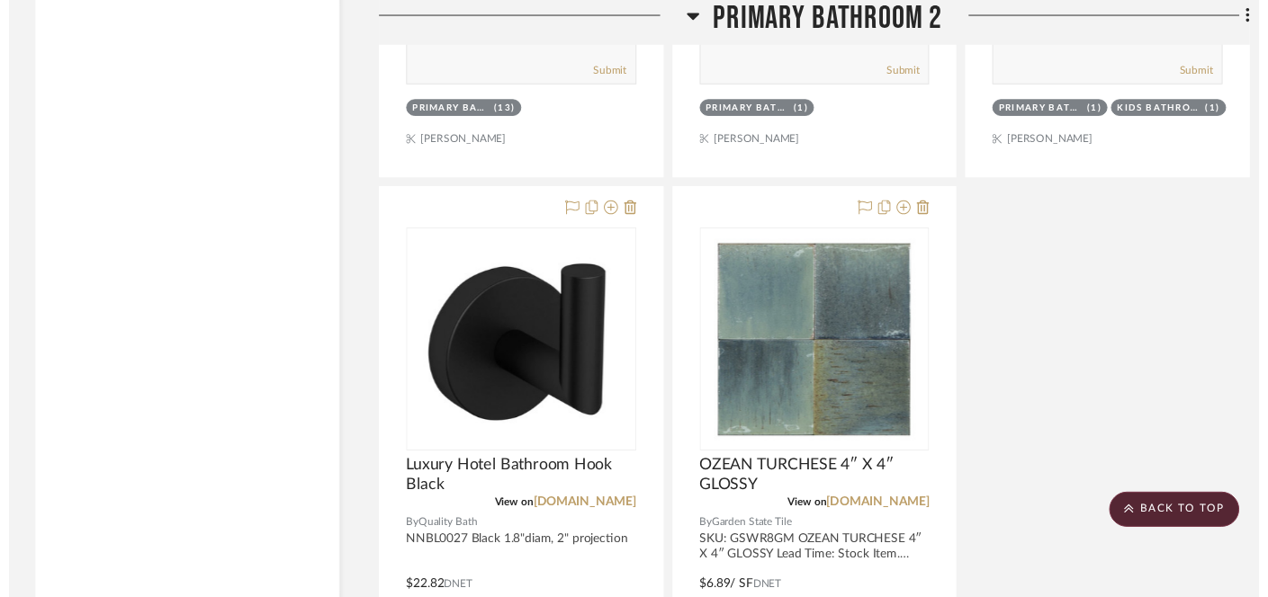
scroll to position [7003, 0]
